Goal: Task Accomplishment & Management: Manage account settings

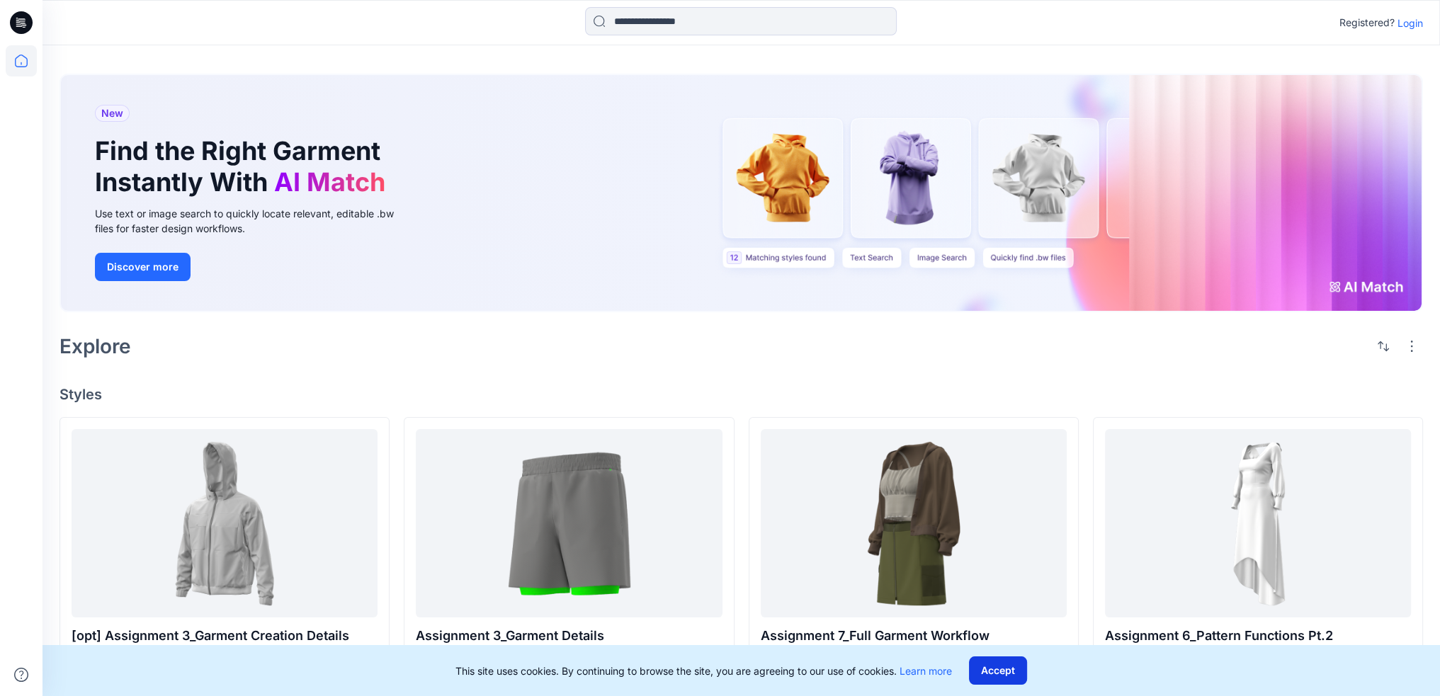
click at [1007, 675] on button "Accept" at bounding box center [998, 671] width 58 height 28
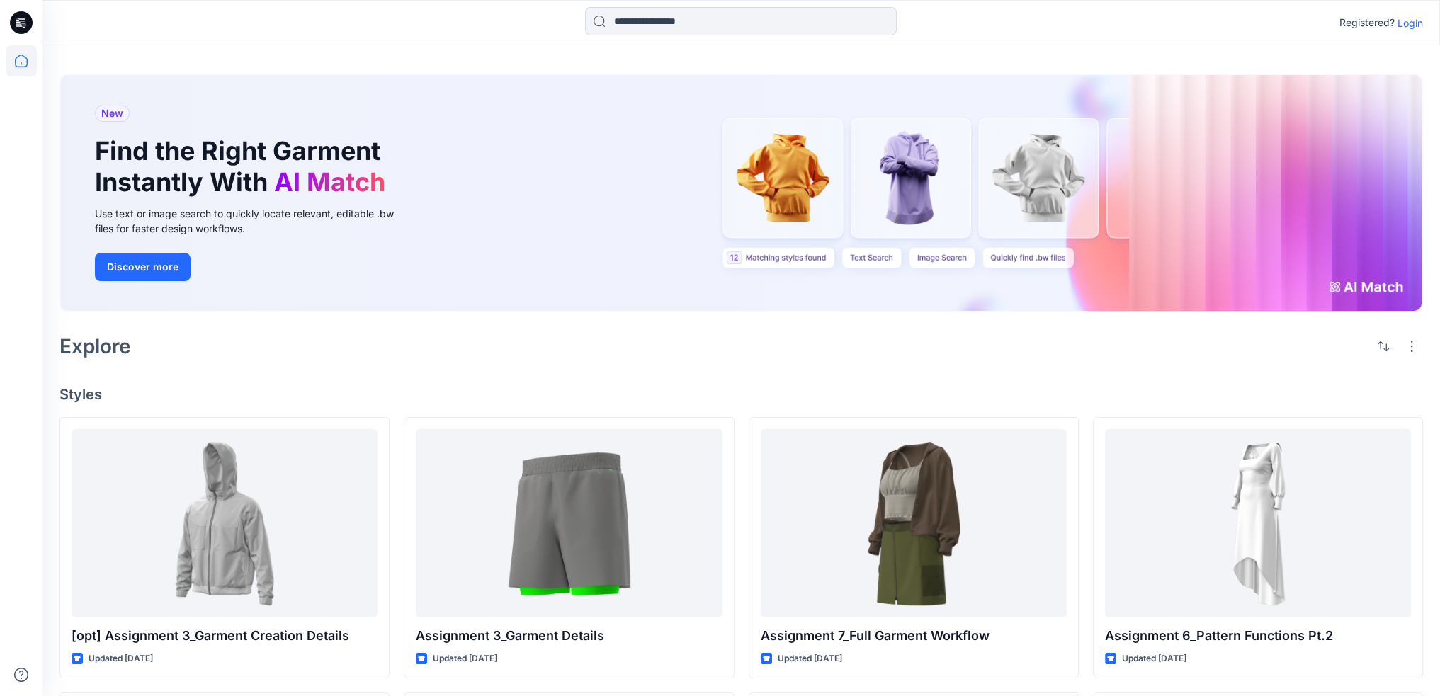
click at [1410, 22] on p "Login" at bounding box center [1411, 23] width 26 height 15
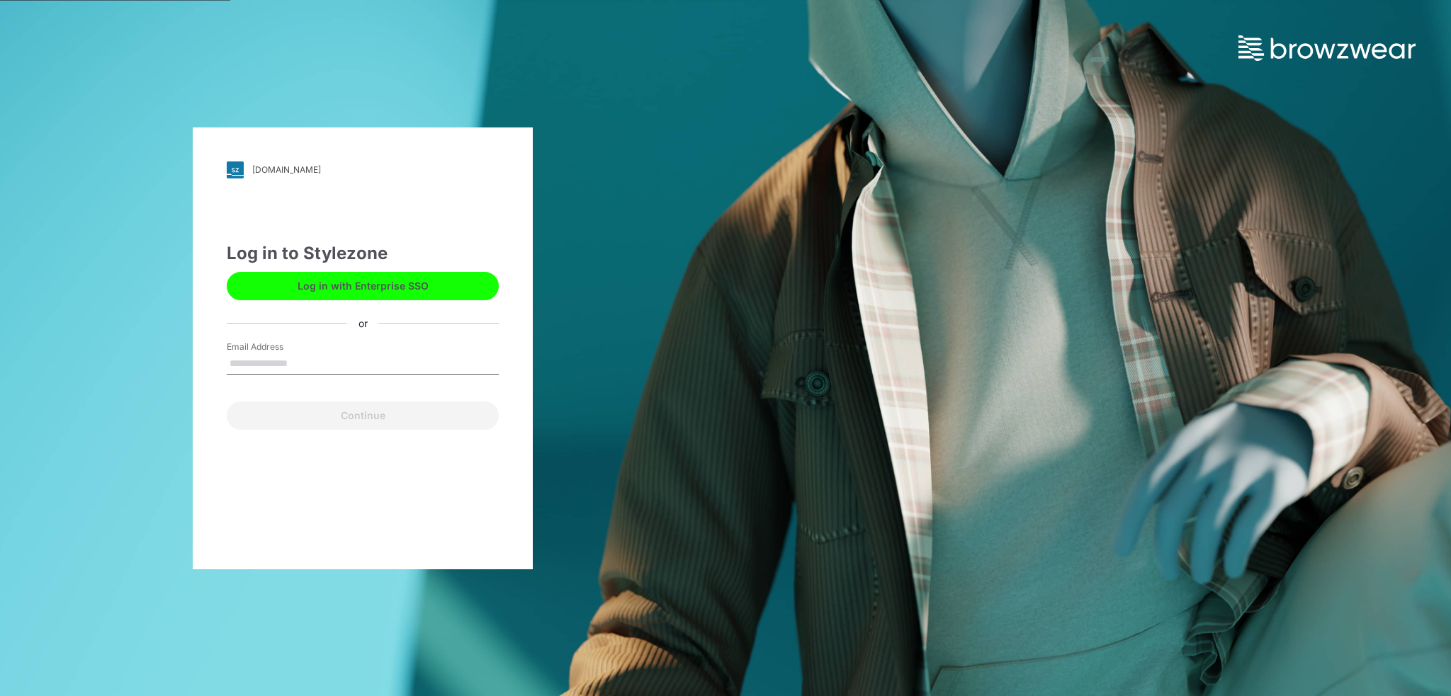
type input "**********"
click at [355, 421] on button "Continue" at bounding box center [363, 416] width 272 height 28
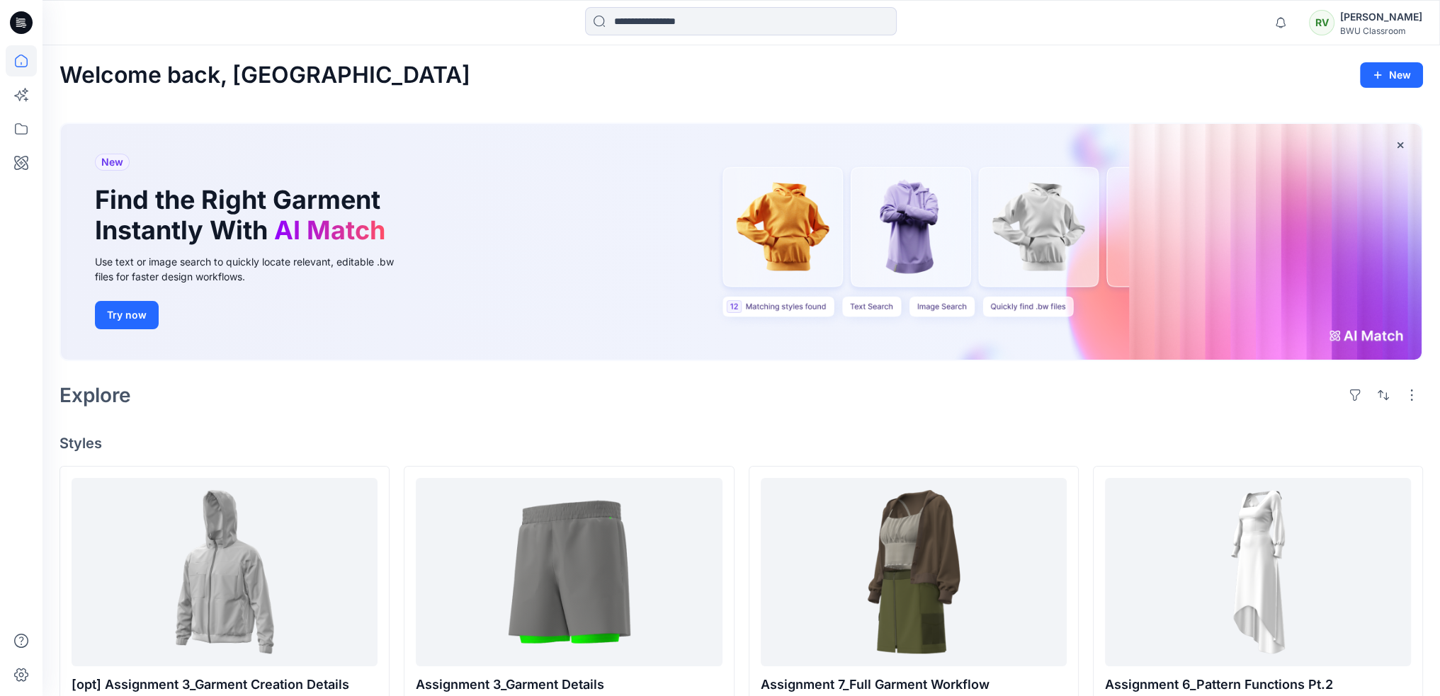
drag, startPoint x: 412, startPoint y: 0, endPoint x: 1017, endPoint y: 41, distance: 607.0
click at [1017, 41] on div "Notifications Mark all as read View all notifications RV [PERSON_NAME] BWU Clas…" at bounding box center [742, 22] width 1398 height 45
